Goal: Task Accomplishment & Management: Use online tool/utility

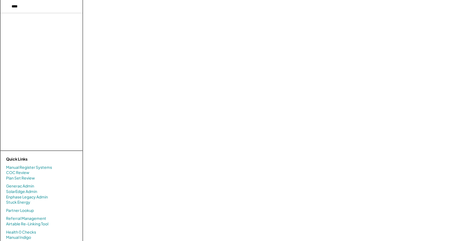
select select "**********"
select select
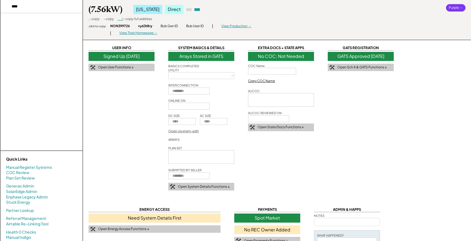
select select
